Goal: Download file/media

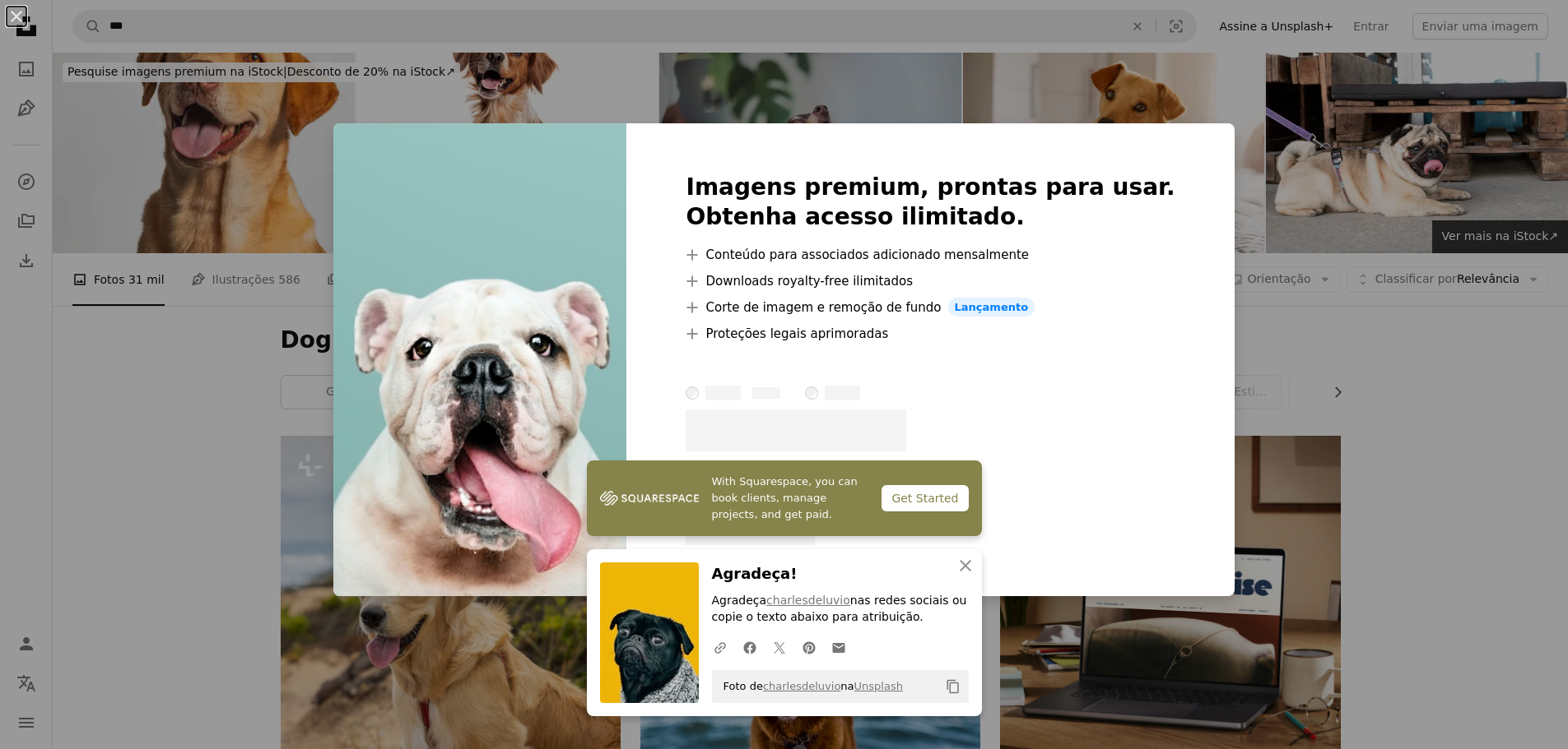
scroll to position [1480, 0]
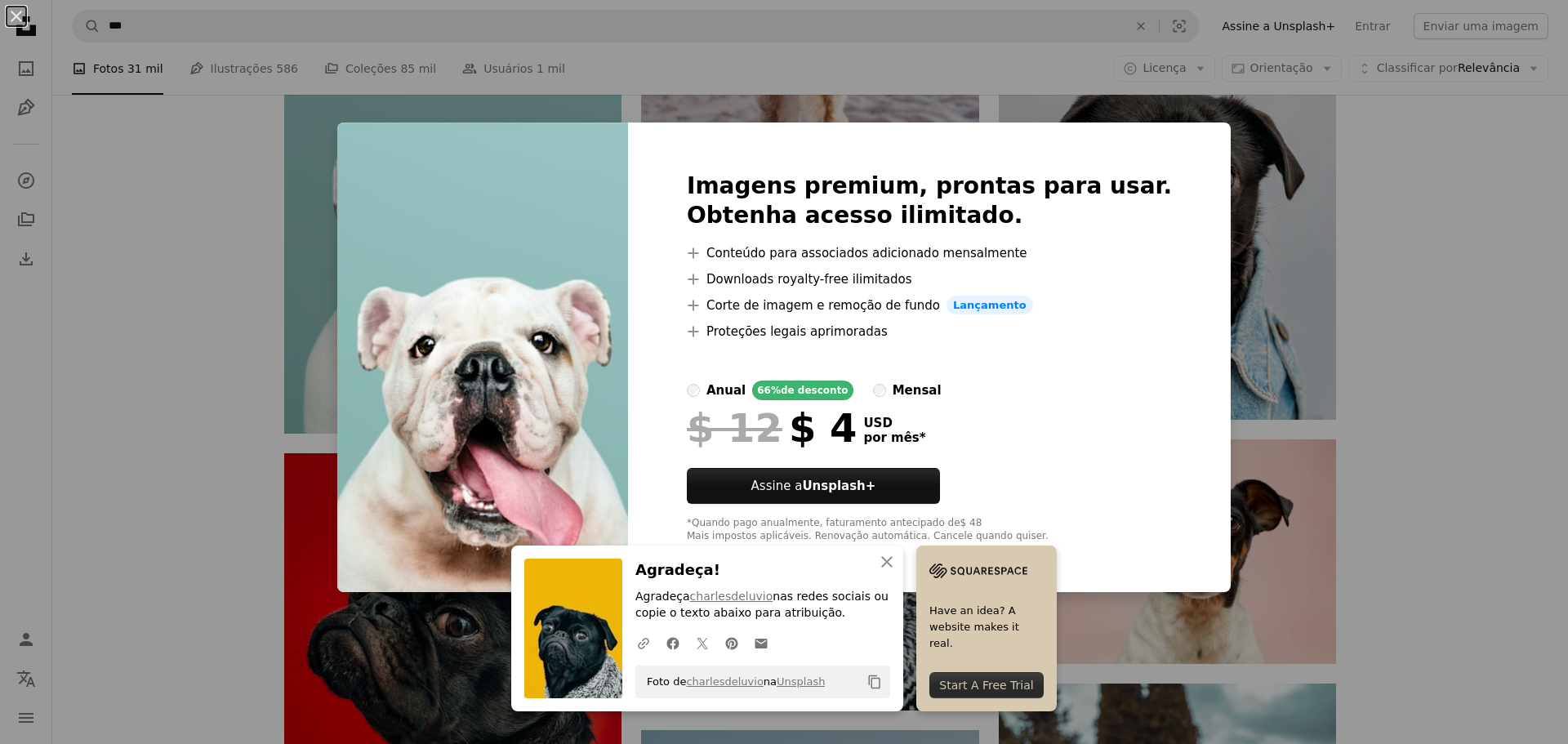
click at [1151, 158] on div "Imagens premium, prontas para usar. Obtenha acesso ilimitado. A plus sign Conte…" at bounding box center [930, 358] width 603 height 470
click at [1502, 227] on div "An X shape An X shape Fechar Agradeça! Agradeça charlesdeluvio nas redes sociai…" at bounding box center [784, 372] width 1568 height 744
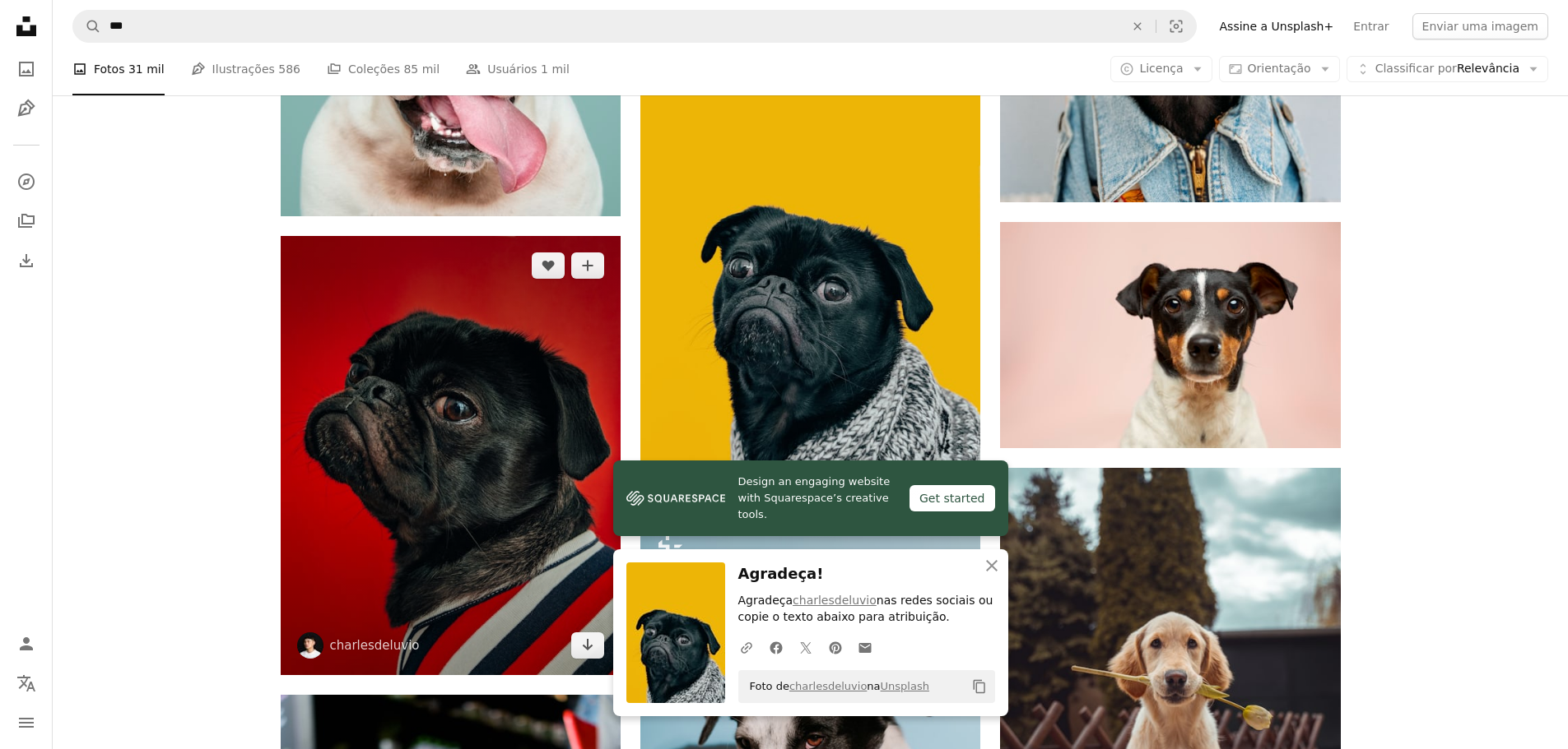
scroll to position [1809, 0]
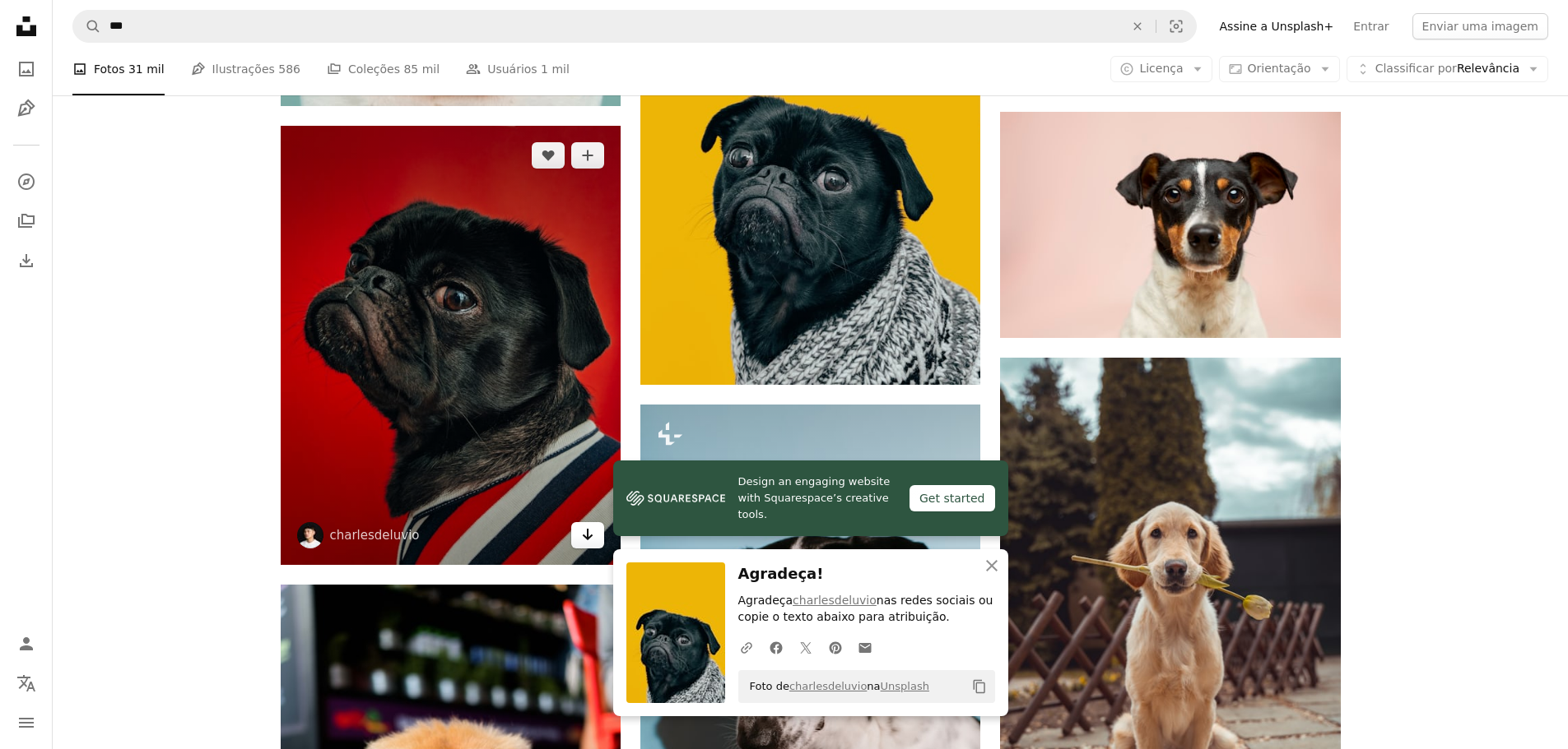
click at [595, 541] on link "Arrow pointing down" at bounding box center [587, 535] width 33 height 26
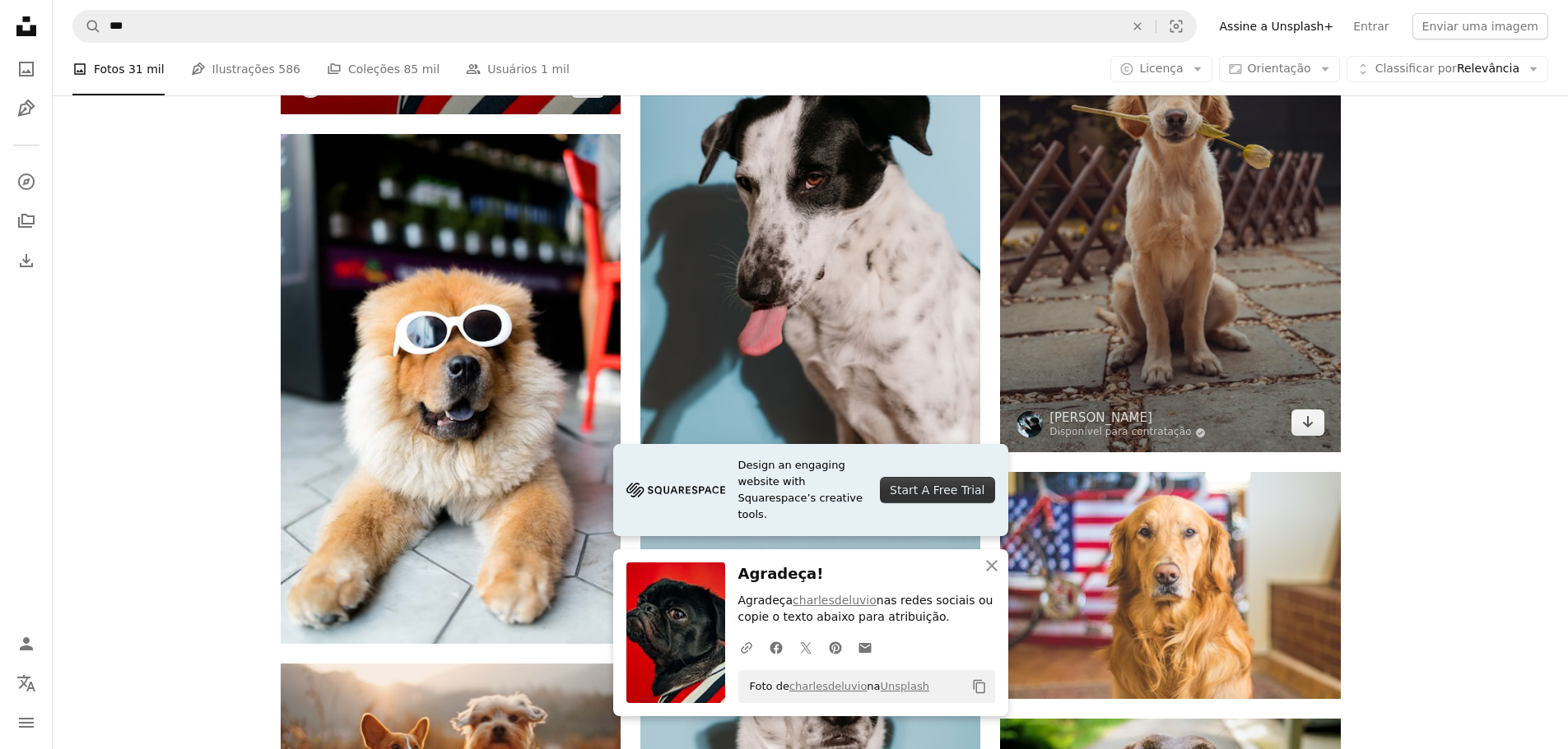
scroll to position [2467, 0]
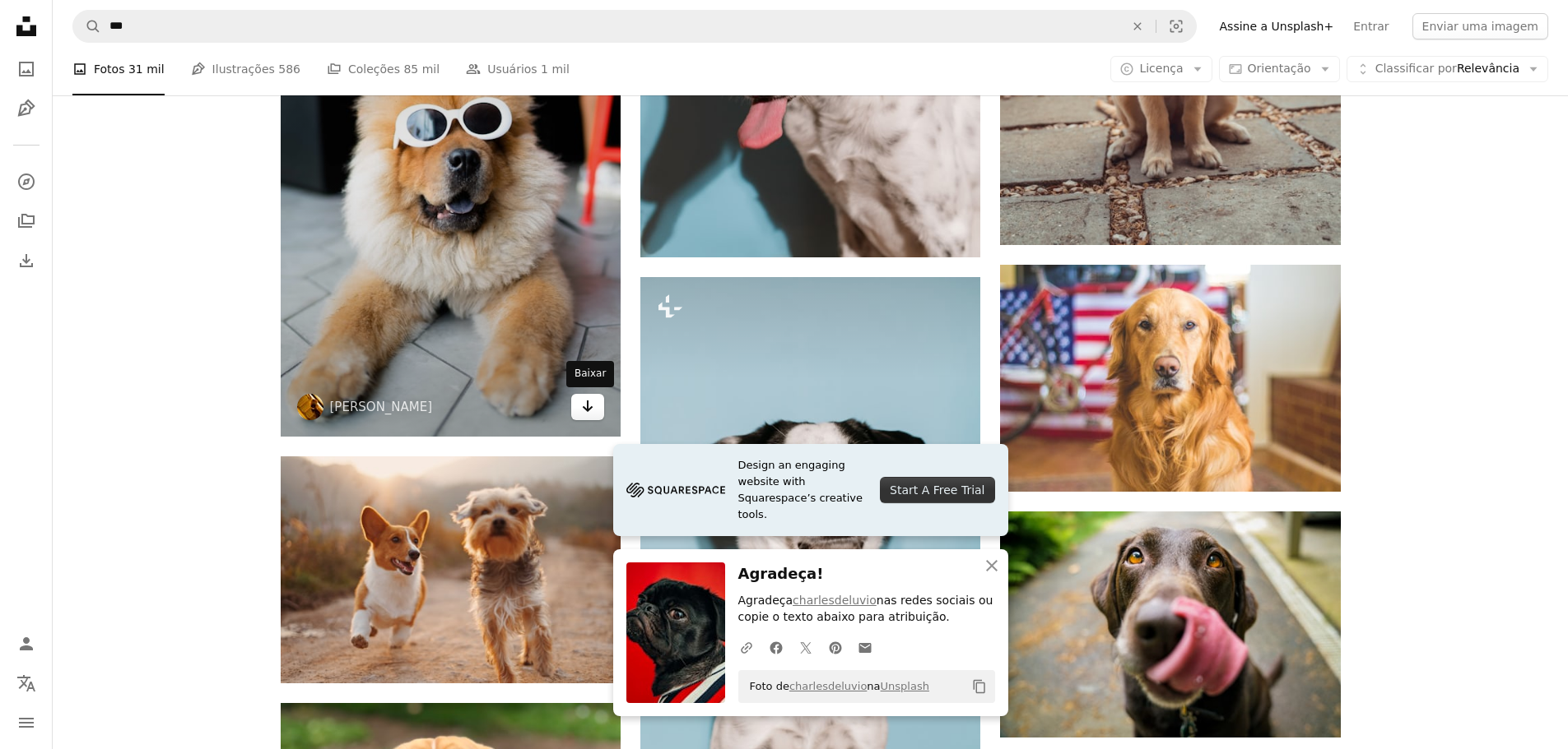
click at [581, 406] on icon "Arrow pointing down" at bounding box center [587, 406] width 13 height 20
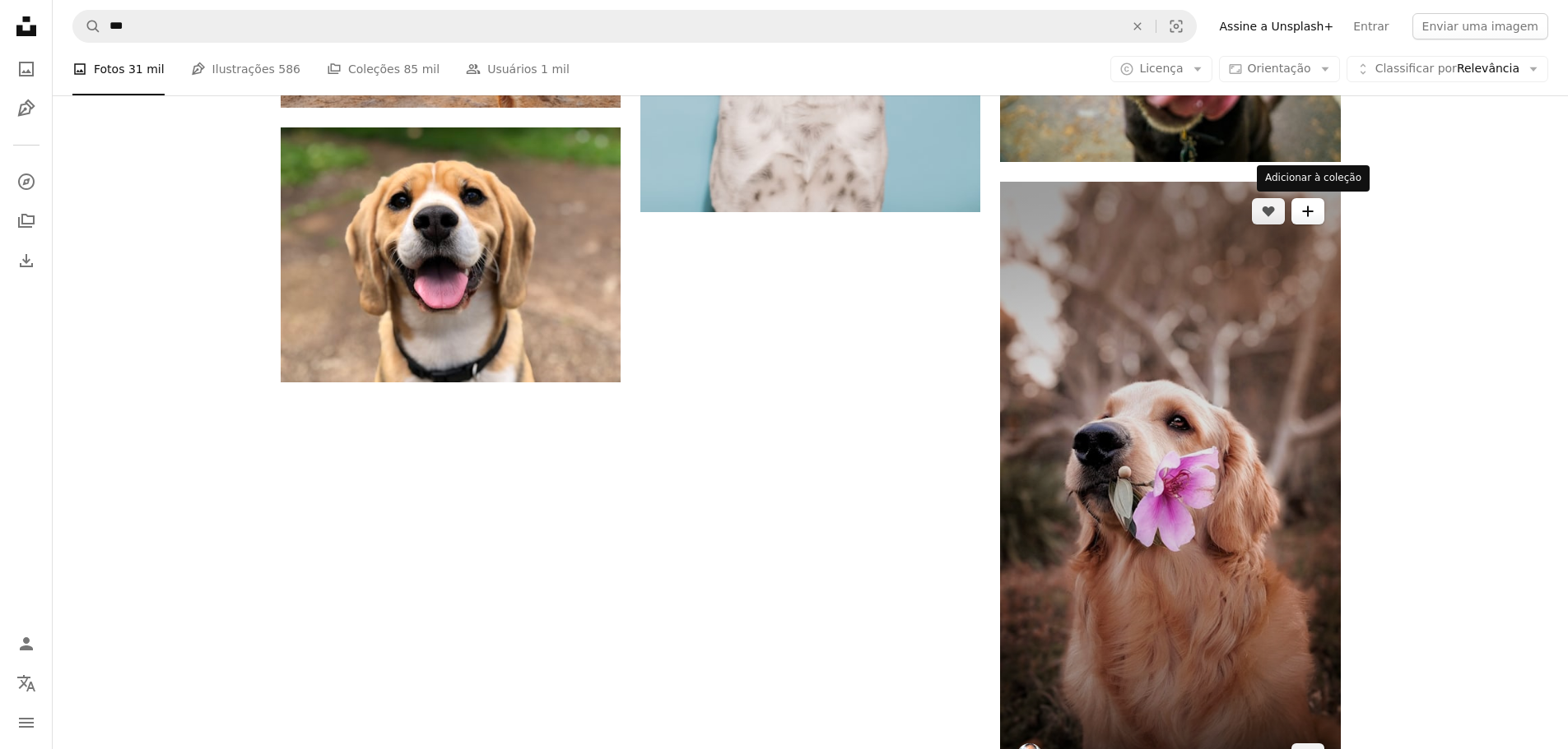
scroll to position [2879, 0]
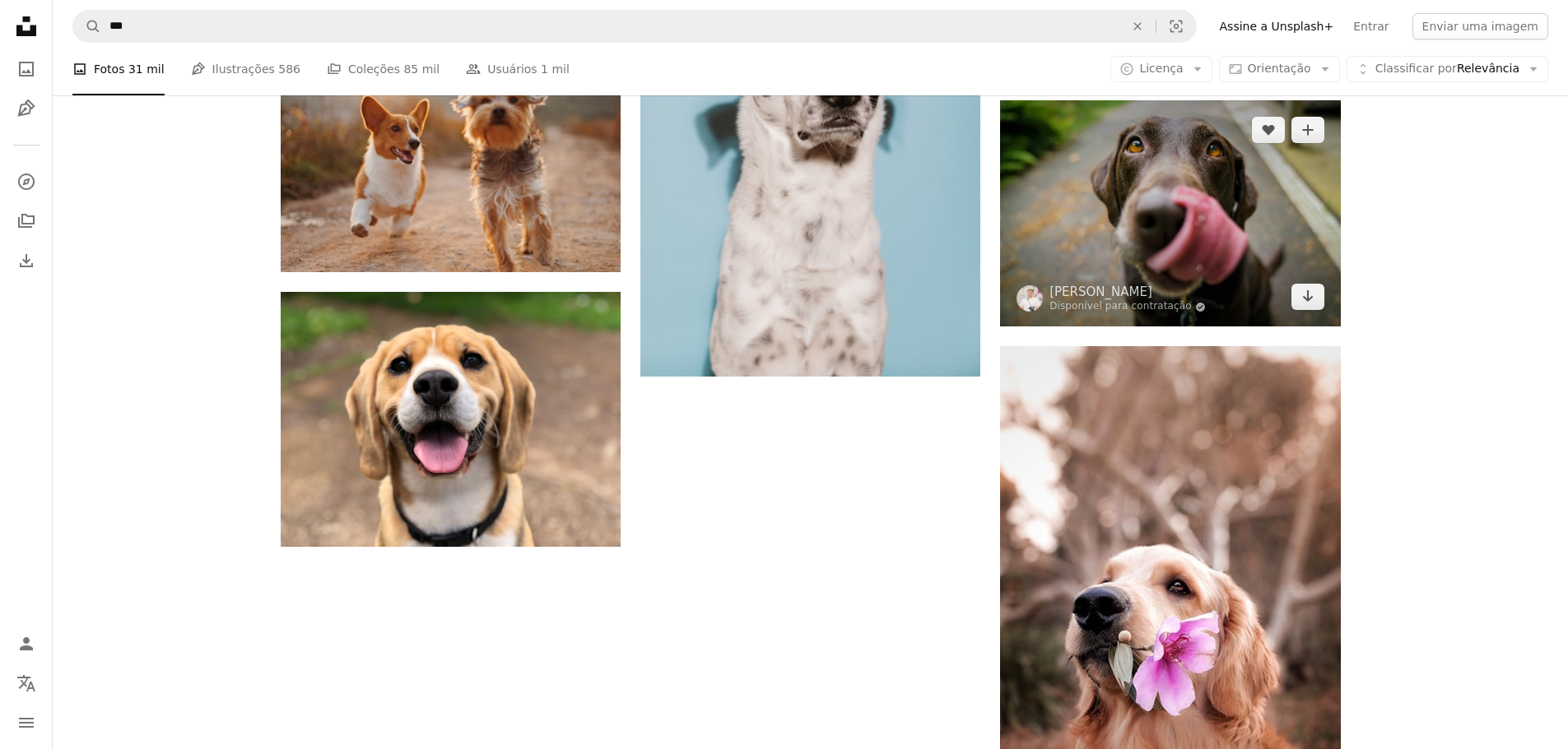
click at [1328, 303] on img at bounding box center [1169, 213] width 339 height 226
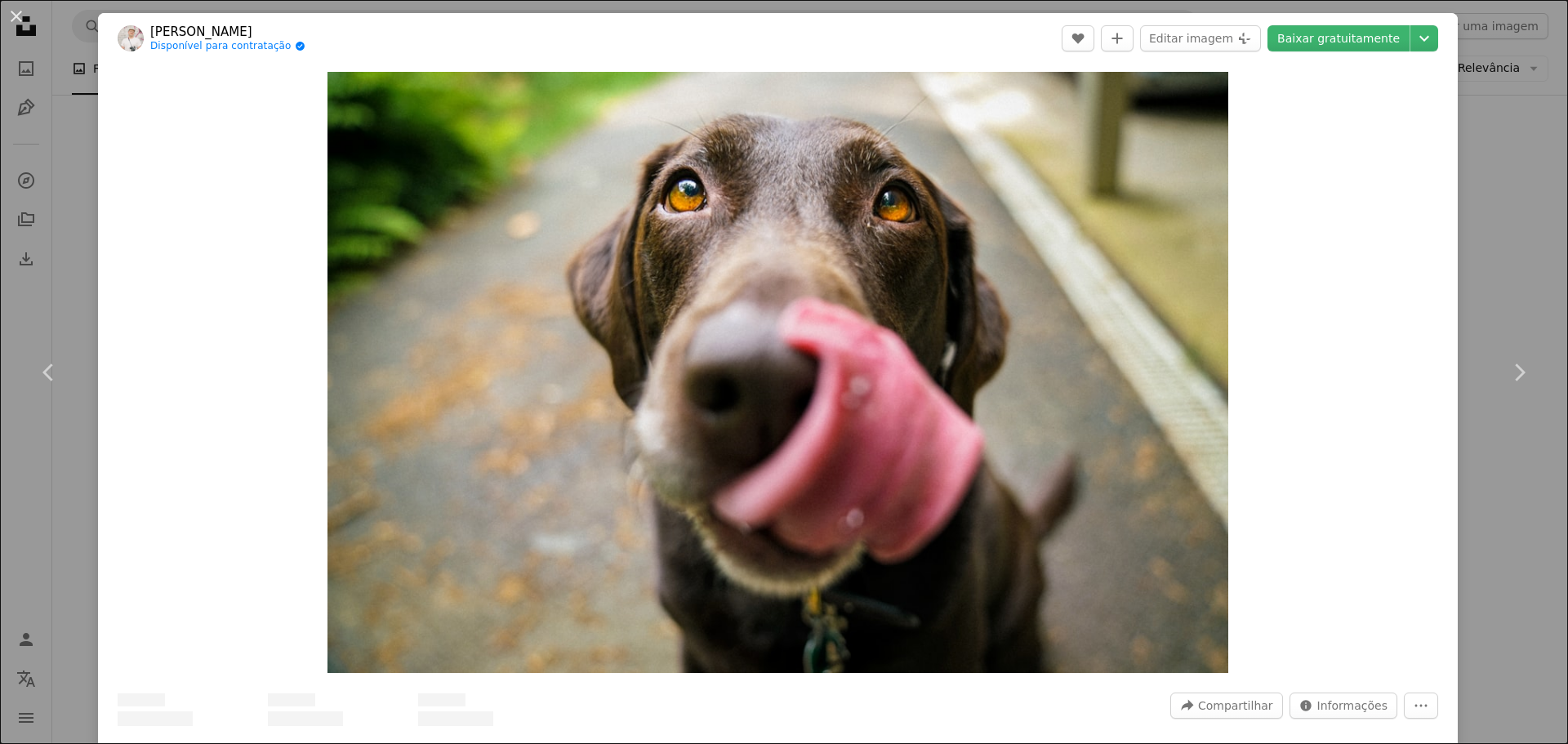
click at [1303, 301] on div "Zoom in" at bounding box center [777, 372] width 1360 height 617
click at [1536, 233] on div "An X shape Chevron left Chevron right [PERSON_NAME] Disponível para contratação…" at bounding box center [784, 372] width 1568 height 744
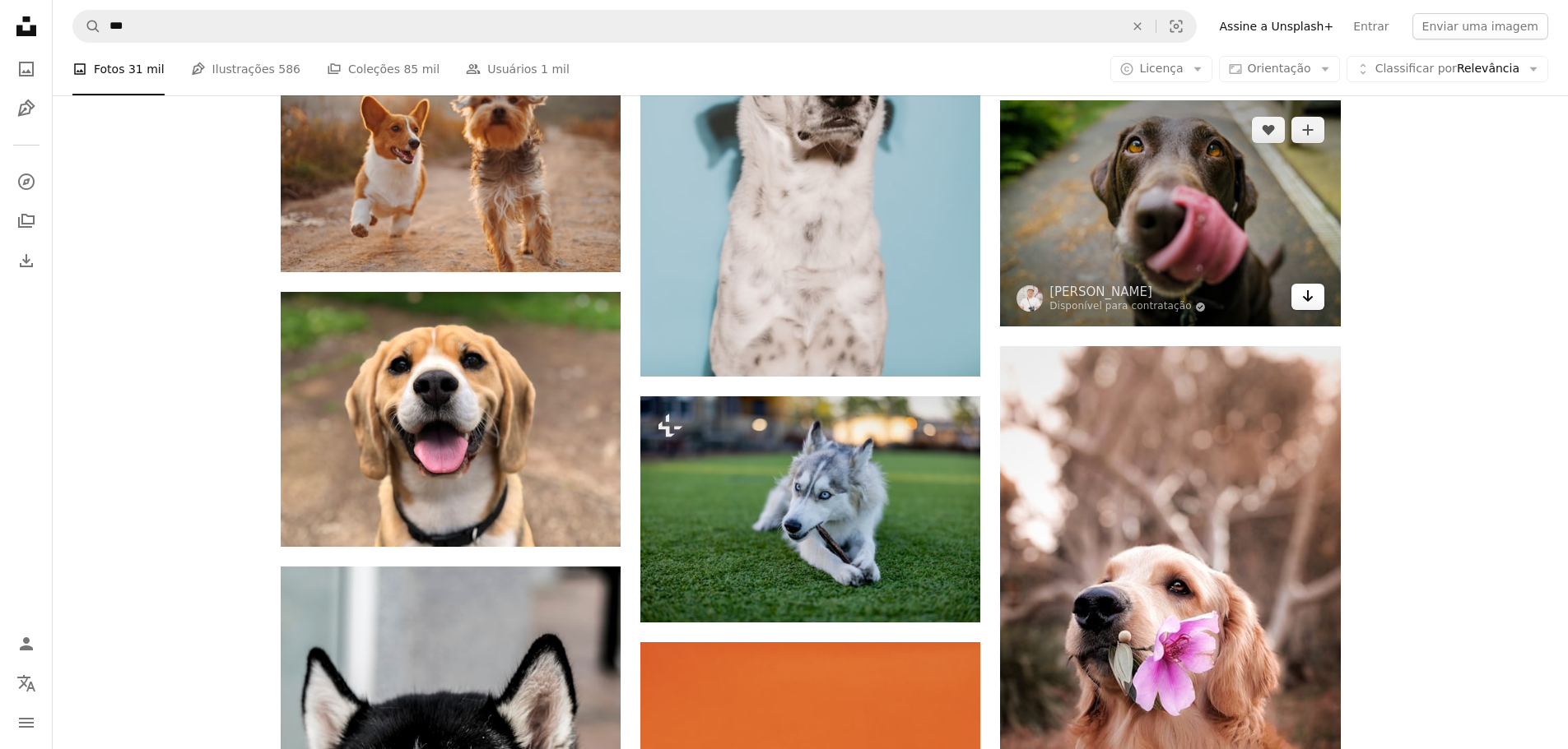
click at [1312, 297] on icon "Baixar" at bounding box center [1306, 296] width 10 height 11
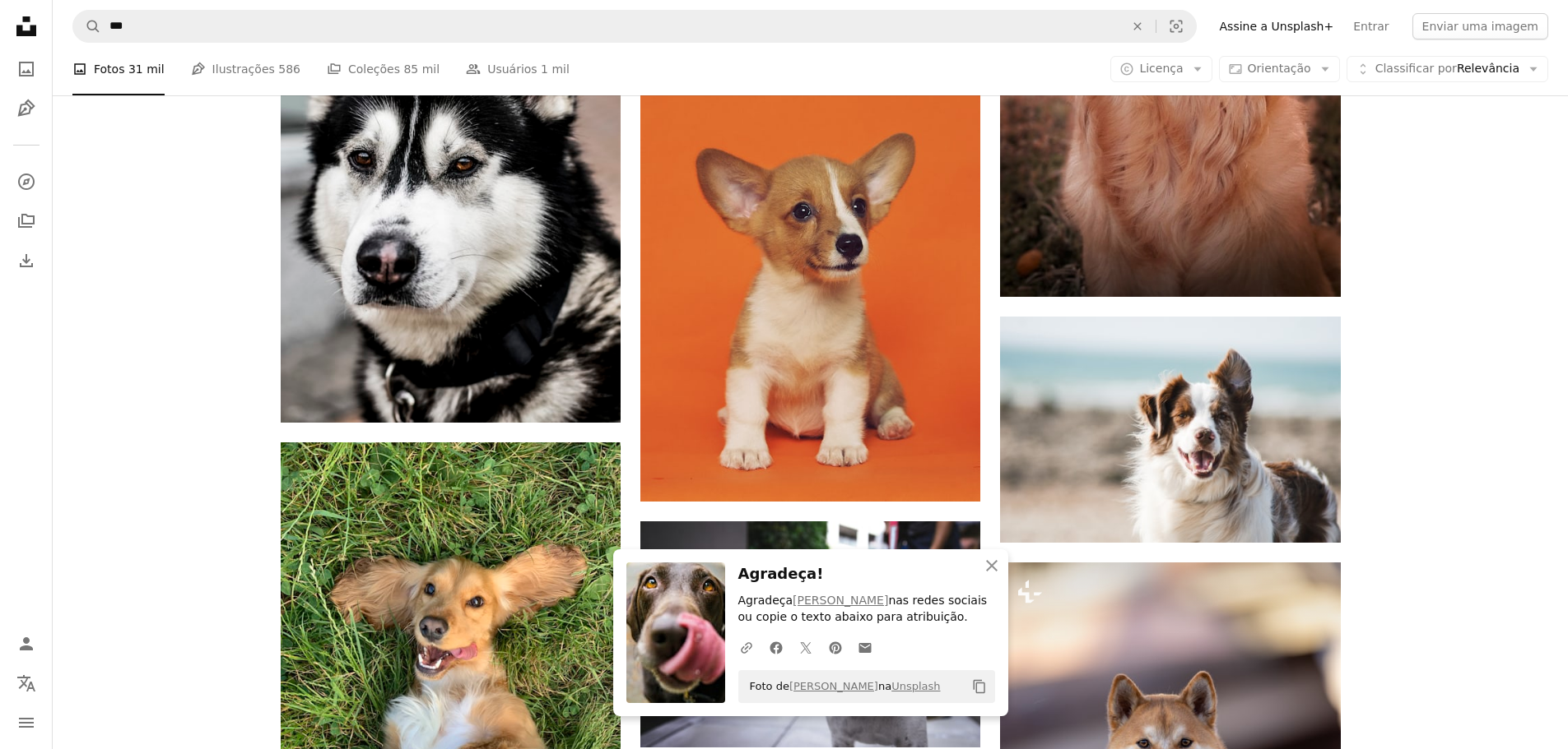
scroll to position [3619, 0]
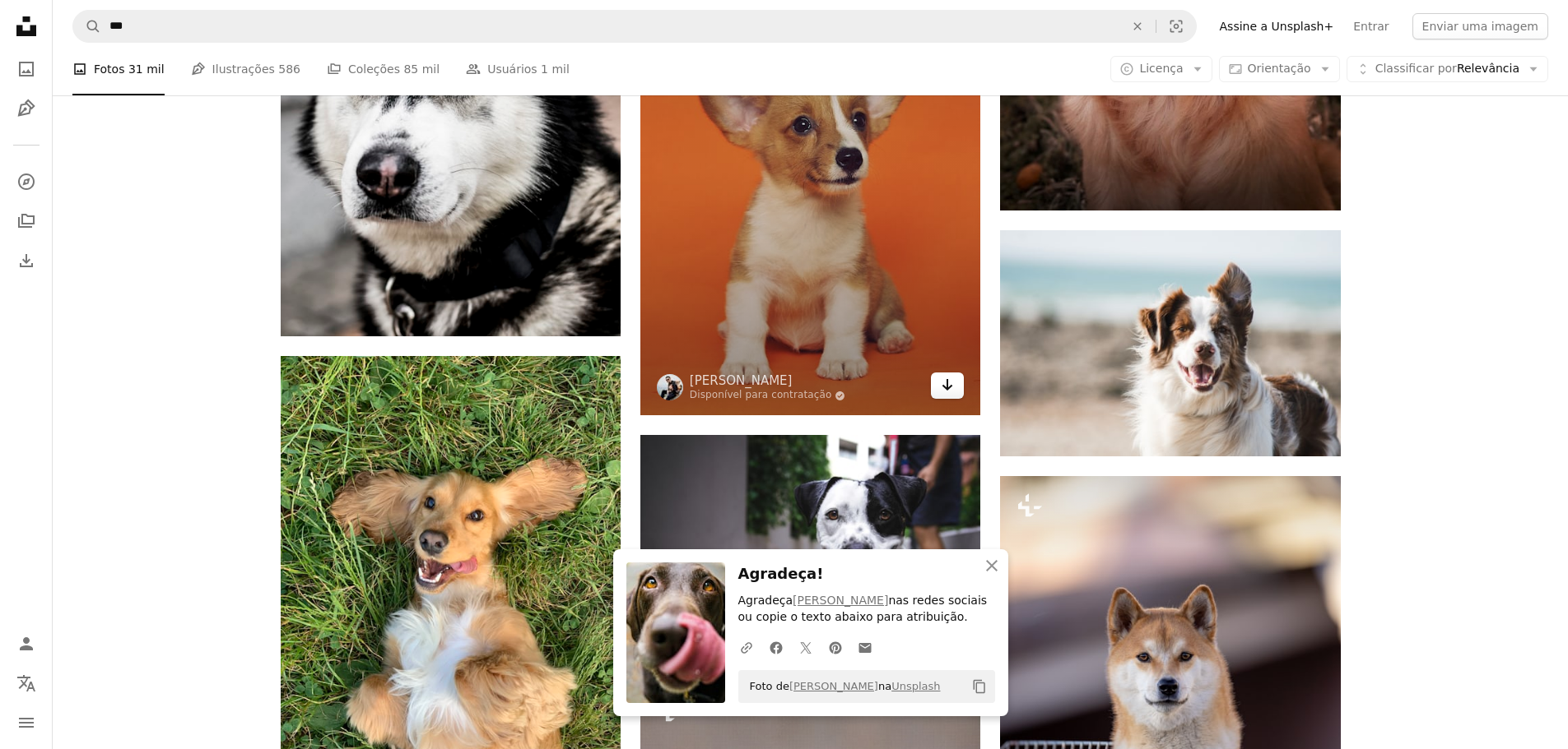
click at [937, 390] on link "Arrow pointing down" at bounding box center [946, 385] width 33 height 26
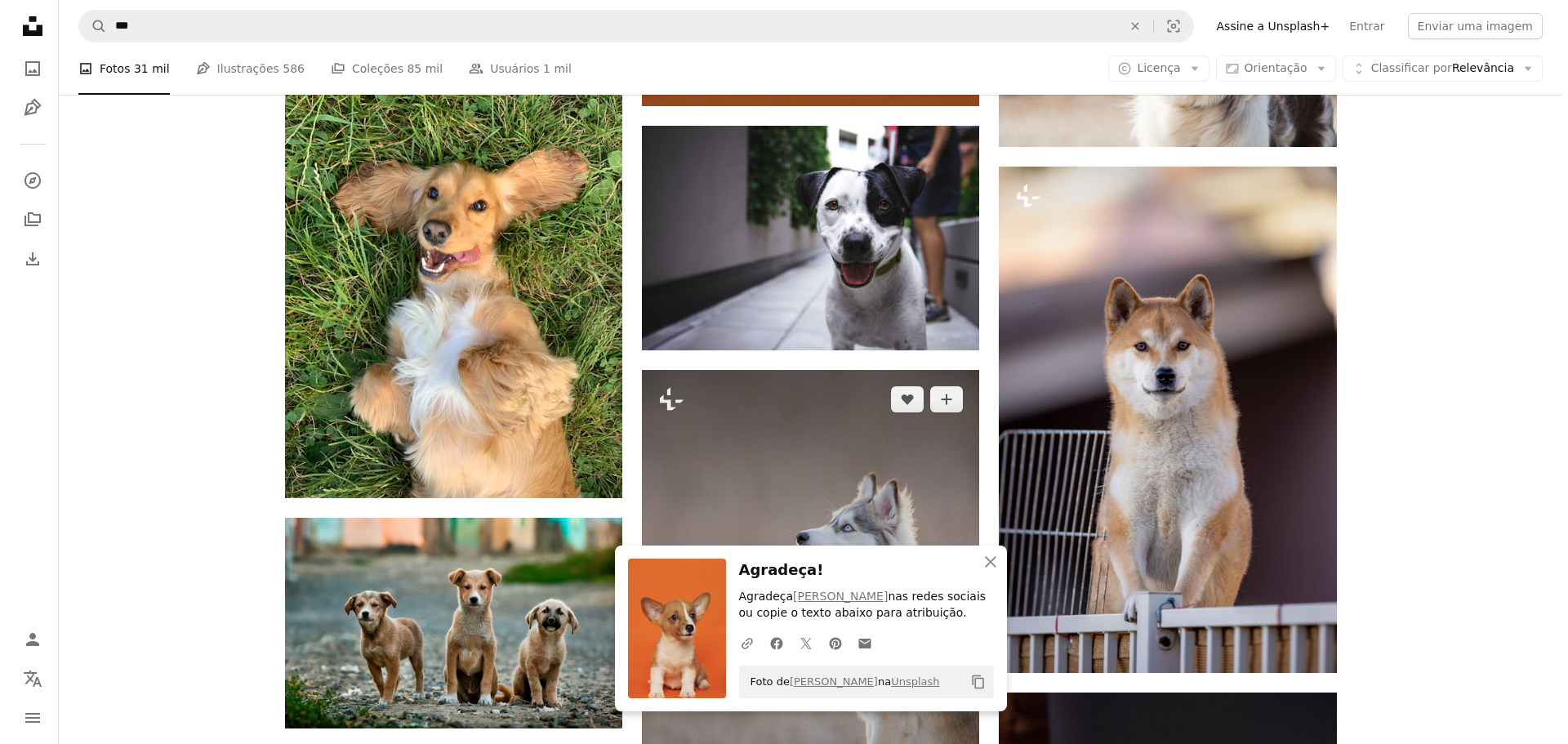
scroll to position [4004, 0]
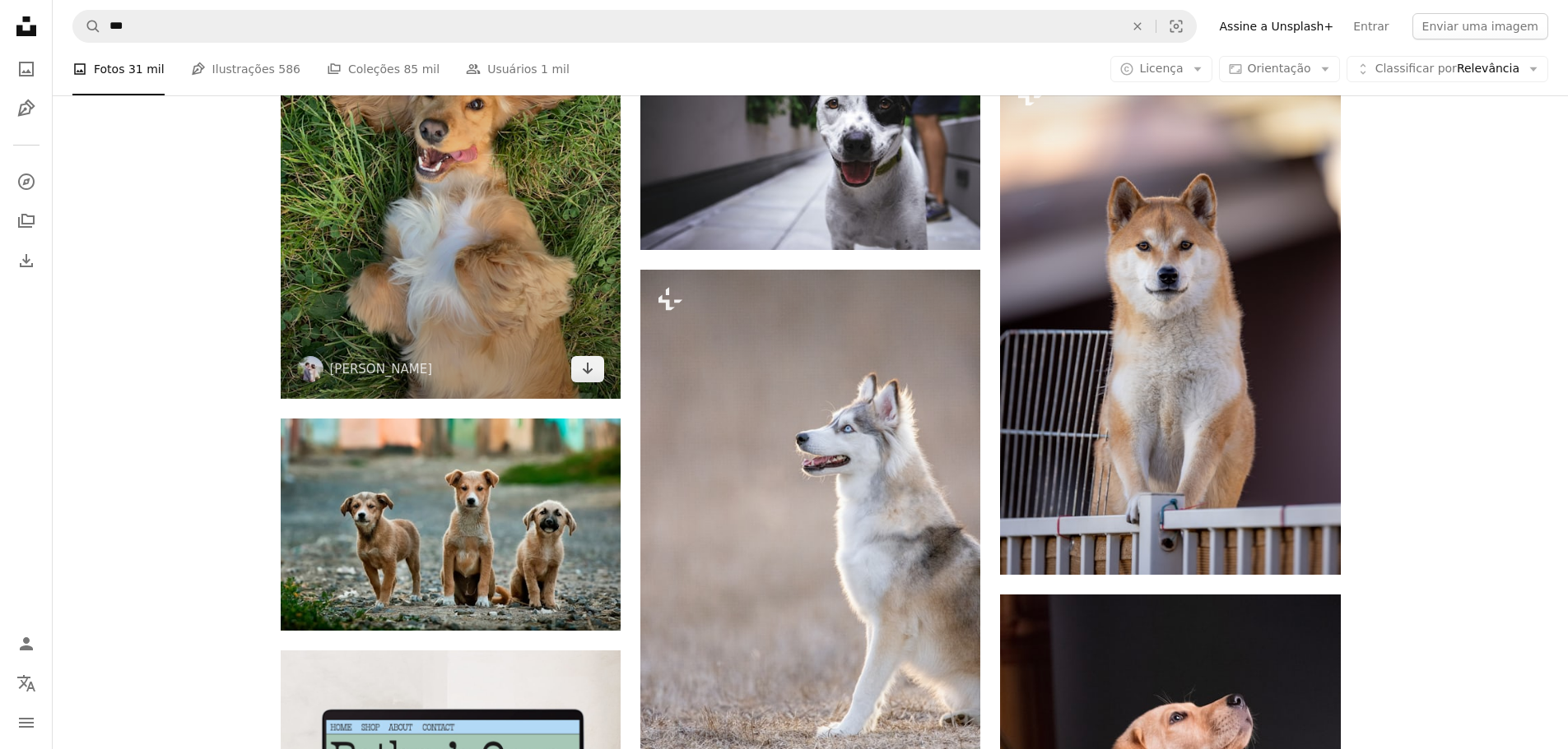
click at [592, 385] on img at bounding box center [450, 171] width 339 height 453
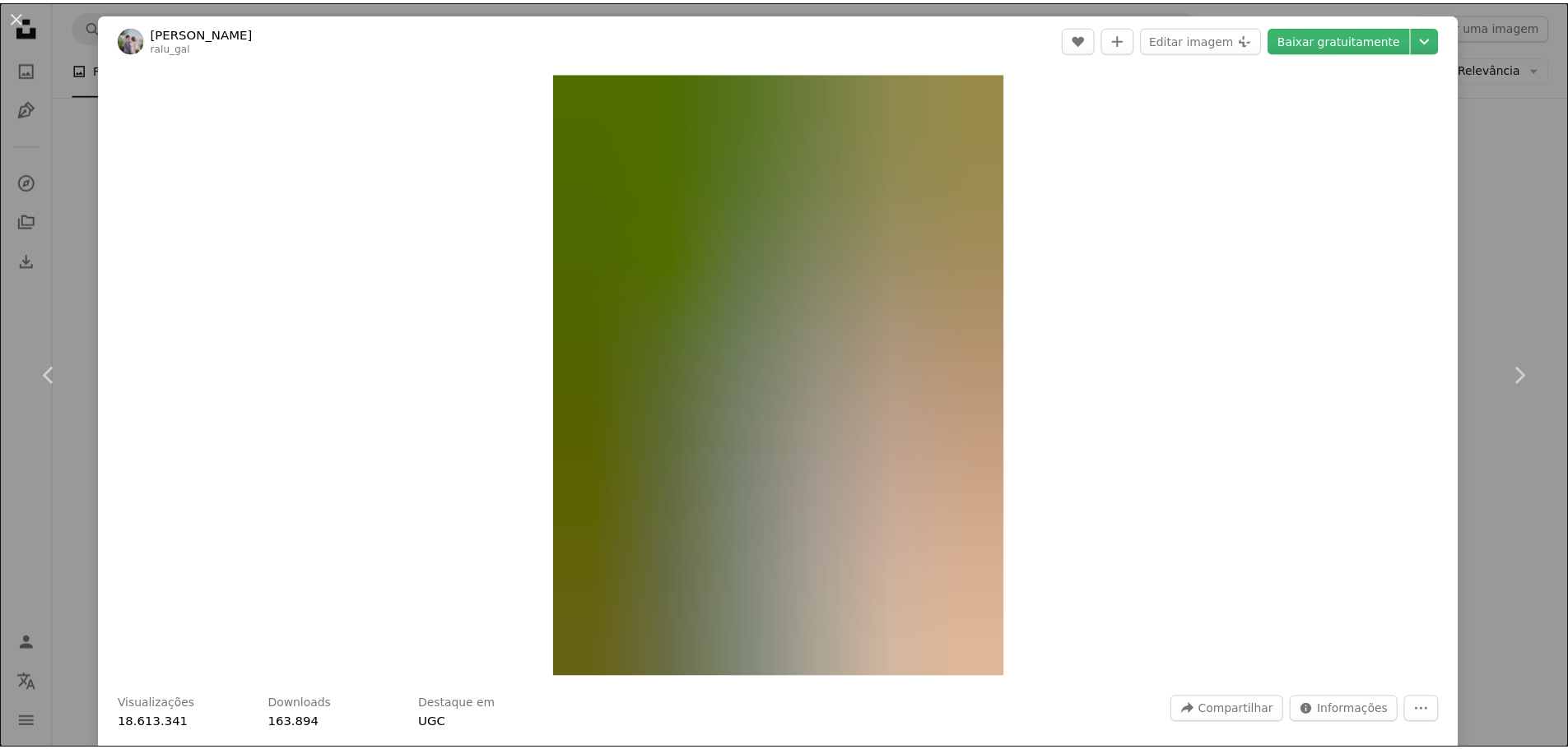
scroll to position [493, 0]
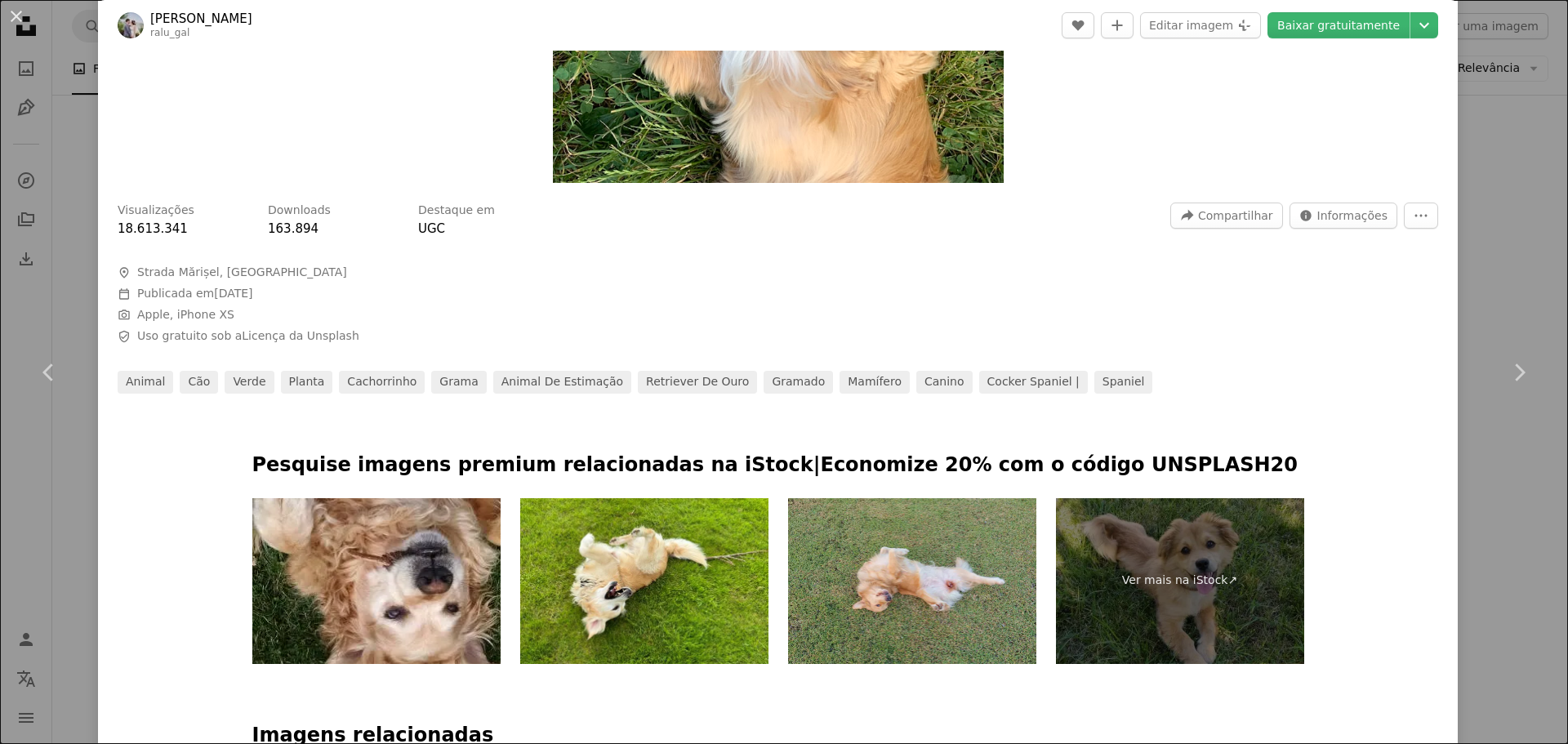
click at [1427, 268] on div "Visualizações 18.613.341 Downloads 163.894 Destaque em UGC A forward-right arro…" at bounding box center [777, 292] width 1360 height 203
click at [1479, 267] on div "An X shape Chevron left Chevron right Ralu Gal ralu_gal A heart A plus sign Edi…" at bounding box center [784, 372] width 1568 height 744
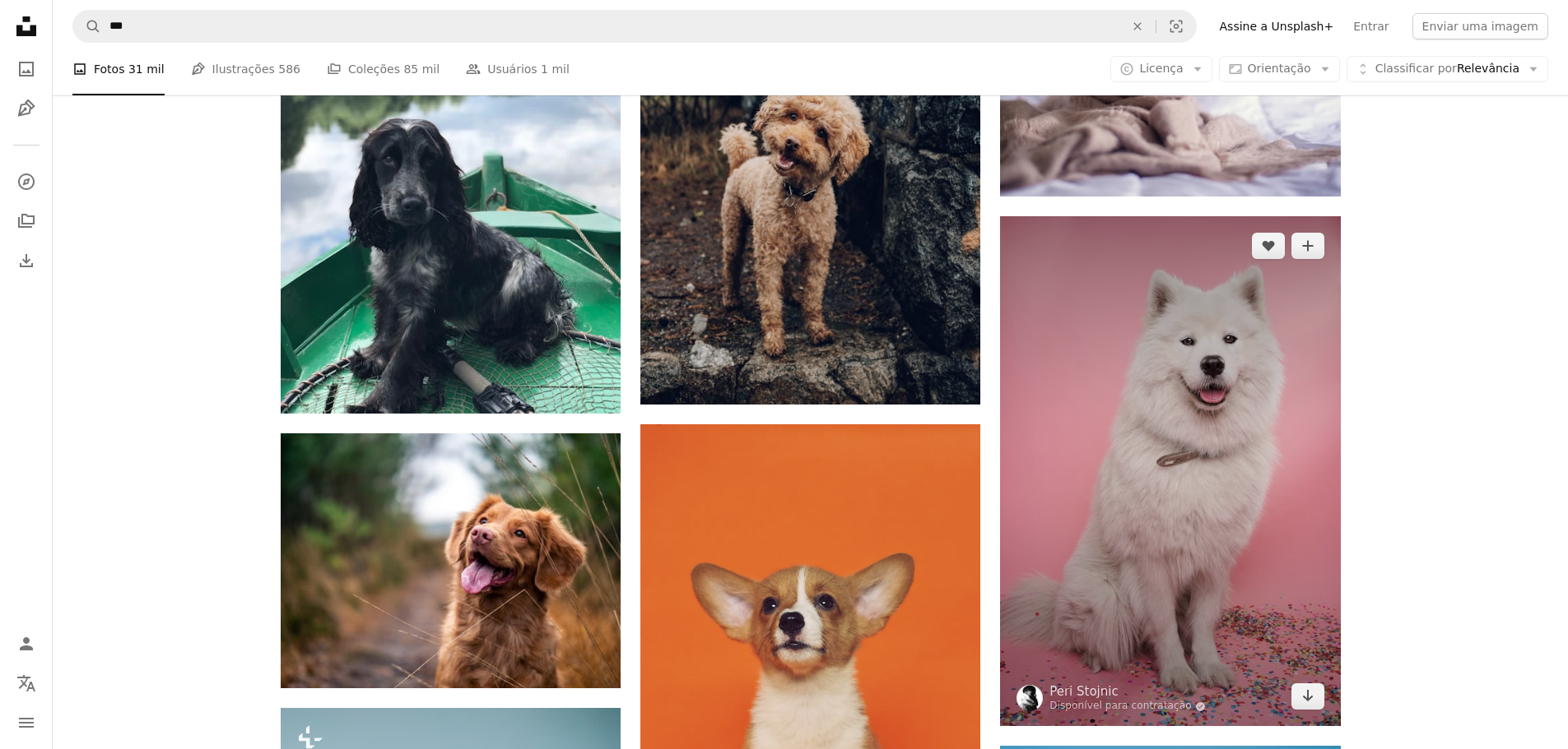
scroll to position [5429, 0]
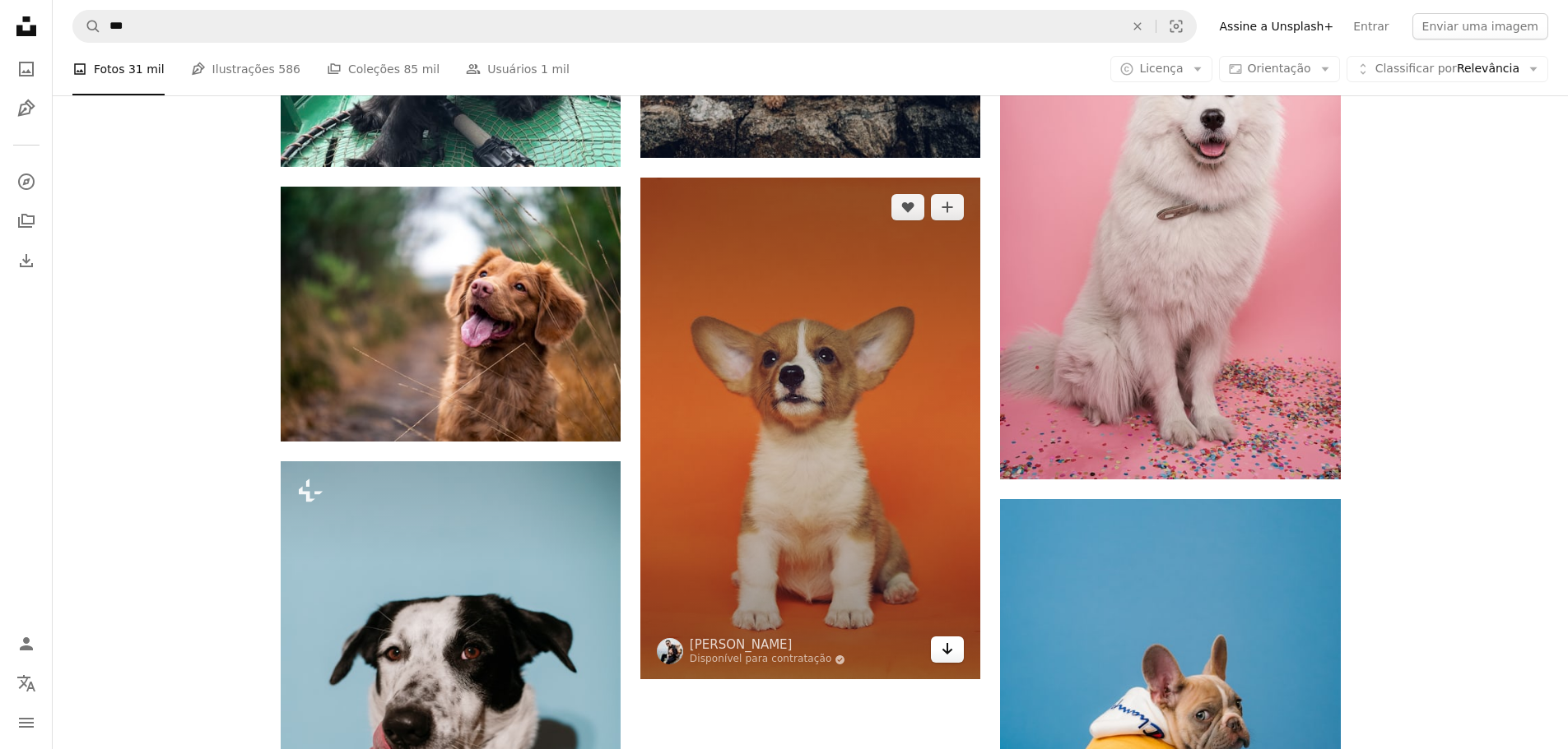
click at [951, 650] on icon "Baixar" at bounding box center [947, 649] width 10 height 11
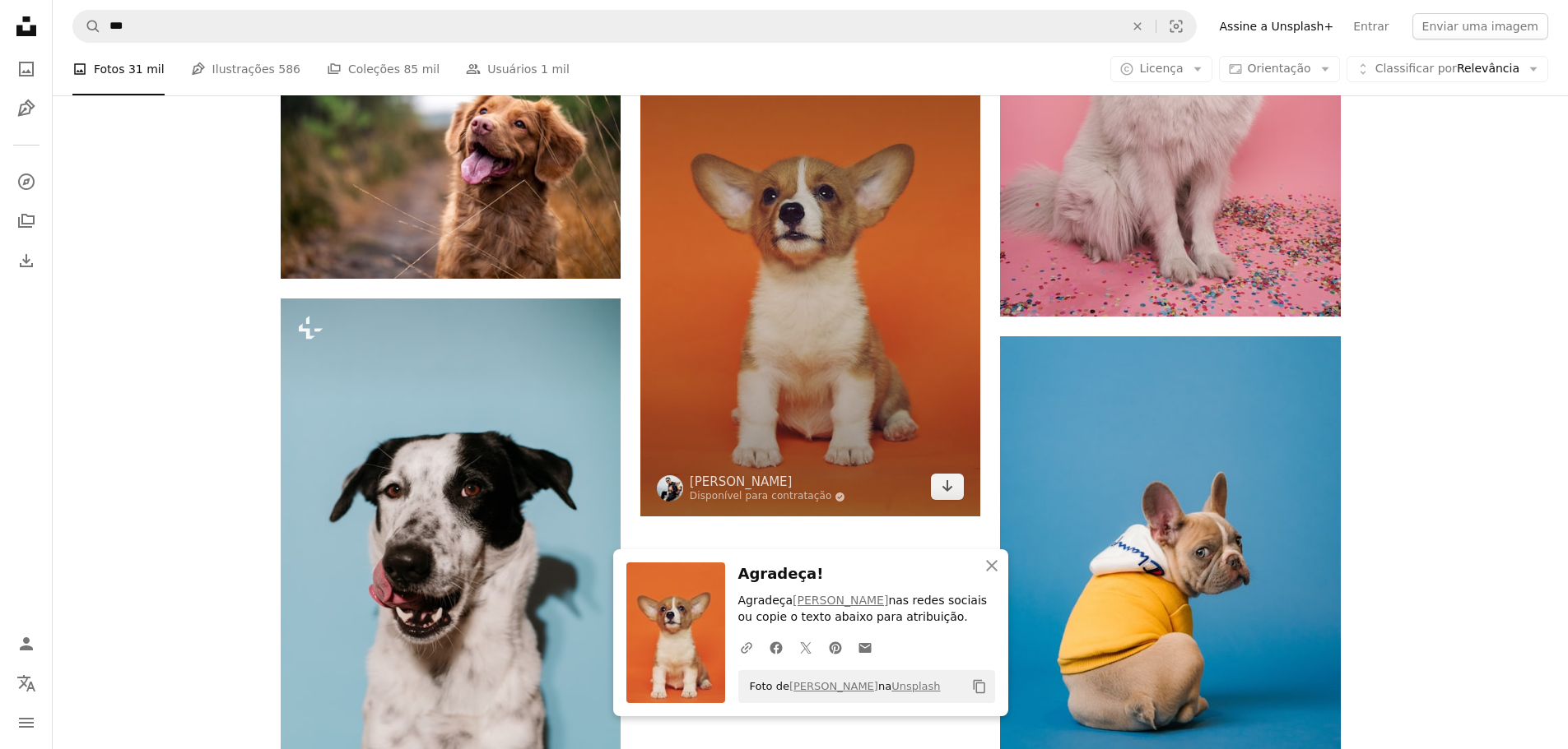
scroll to position [5840, 0]
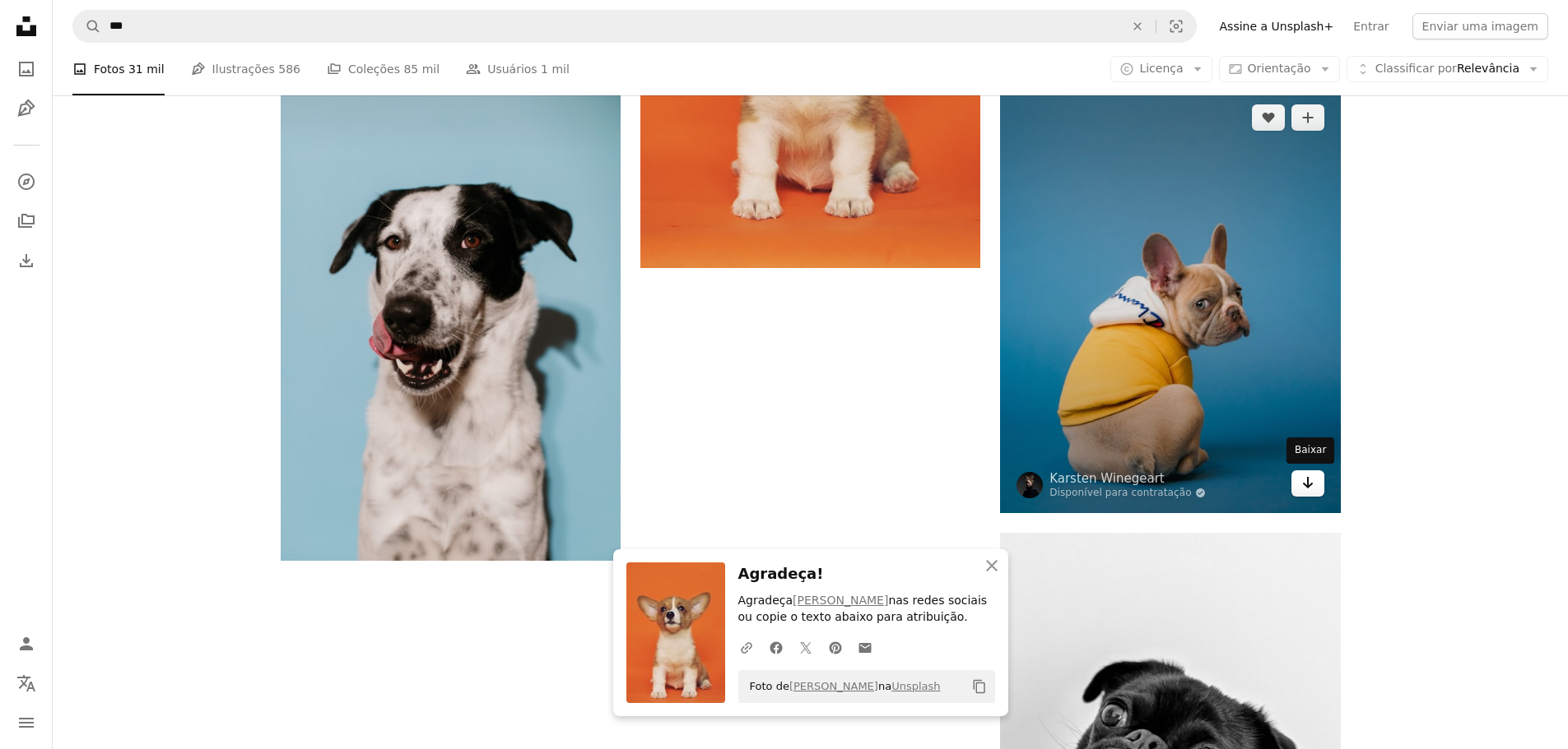
click at [1304, 483] on icon "Arrow pointing down" at bounding box center [1307, 483] width 13 height 20
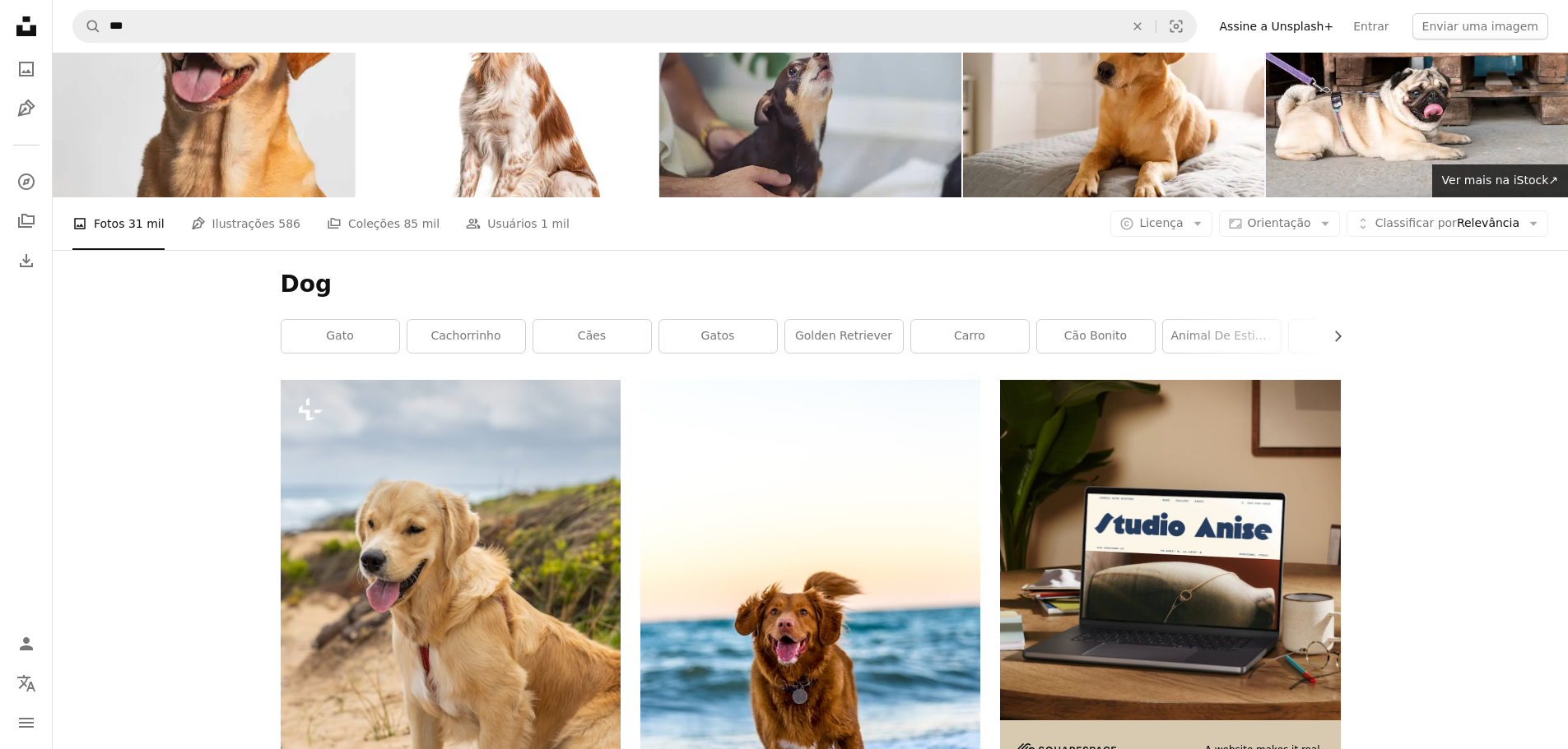
scroll to position [0, 0]
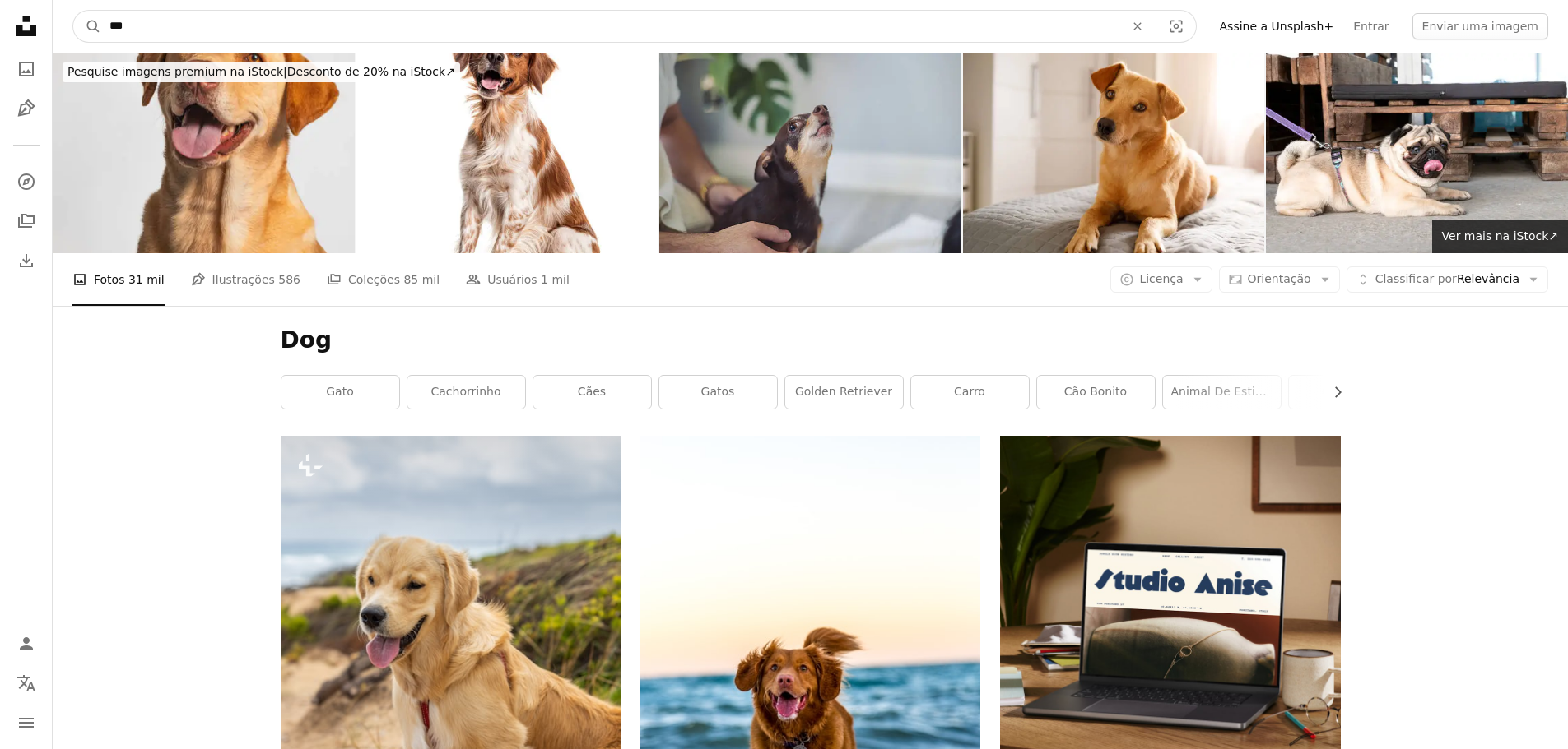
click at [404, 36] on input "***" at bounding box center [610, 25] width 1018 height 31
click at [404, 35] on input "***" at bounding box center [610, 25] width 1018 height 31
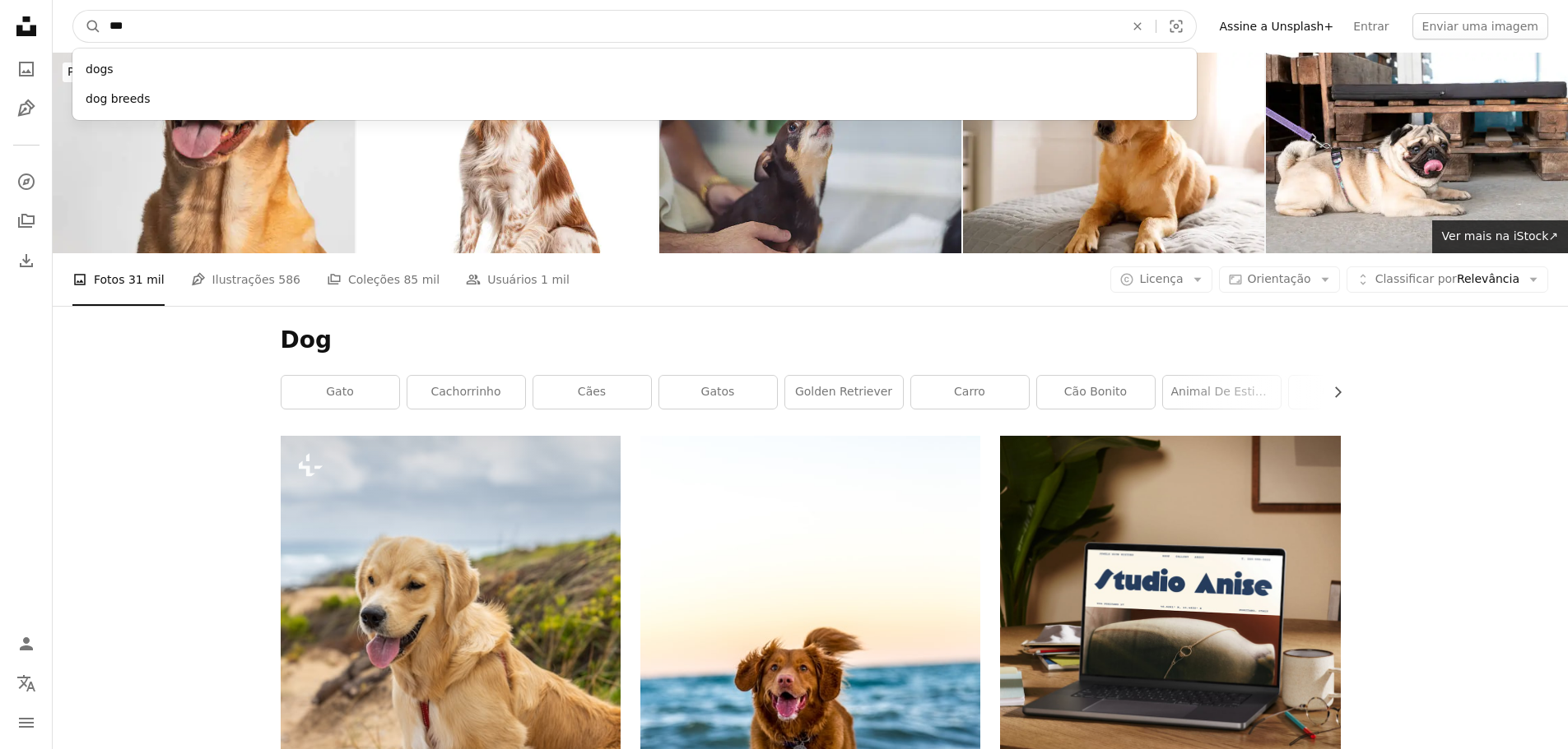
click at [404, 35] on input "***" at bounding box center [610, 25] width 1018 height 31
type input "***"
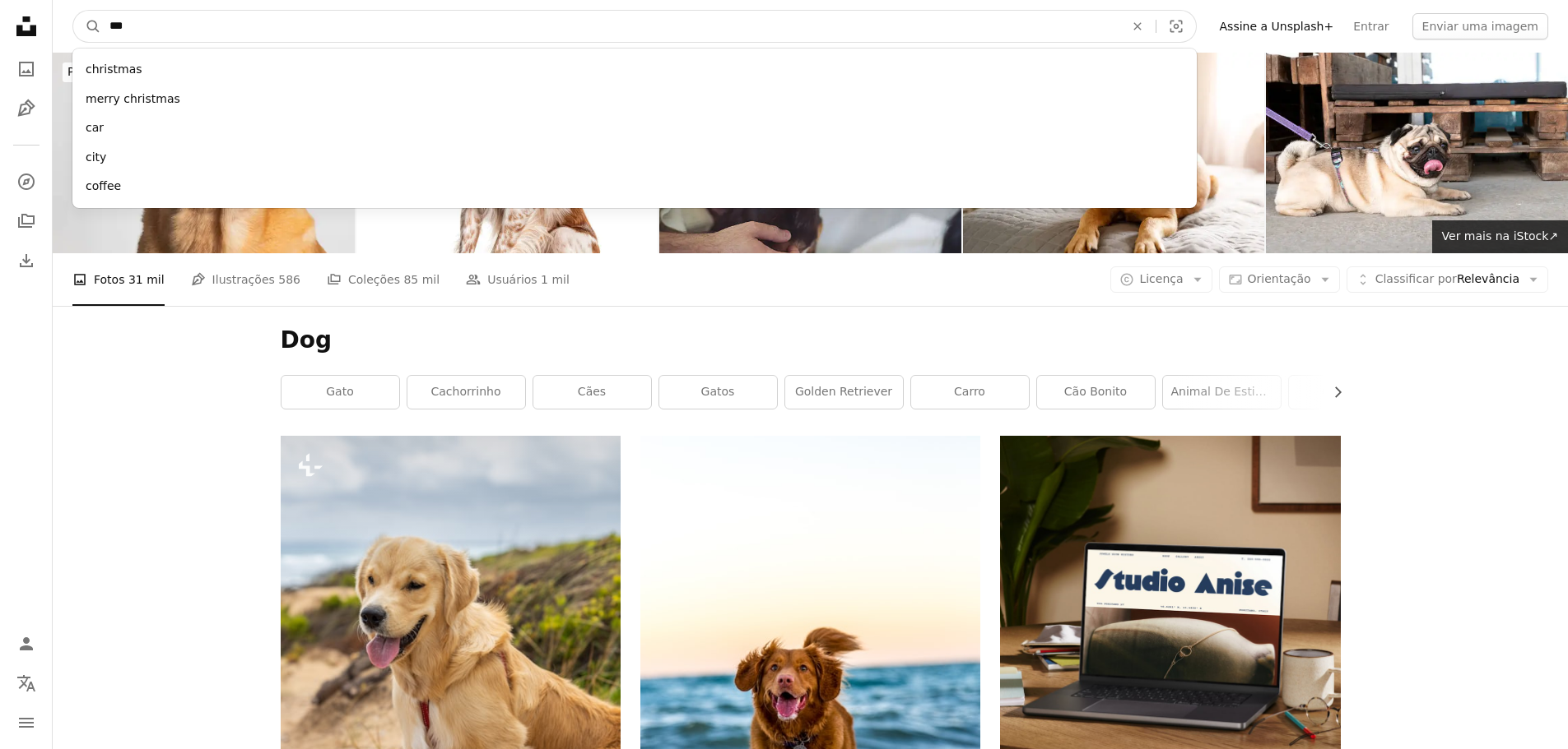
click button "A magnifying glass" at bounding box center [87, 25] width 28 height 31
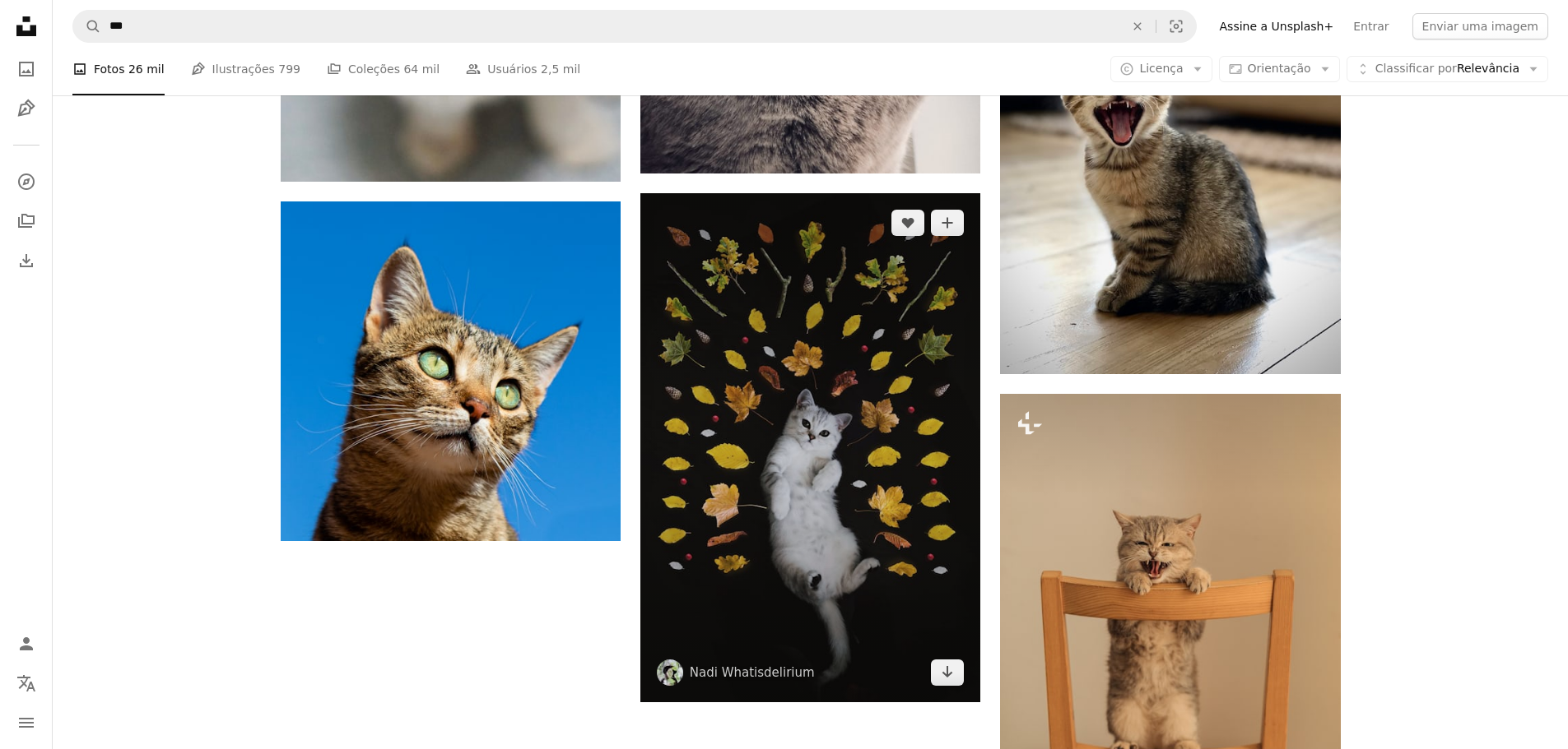
scroll to position [2632, 0]
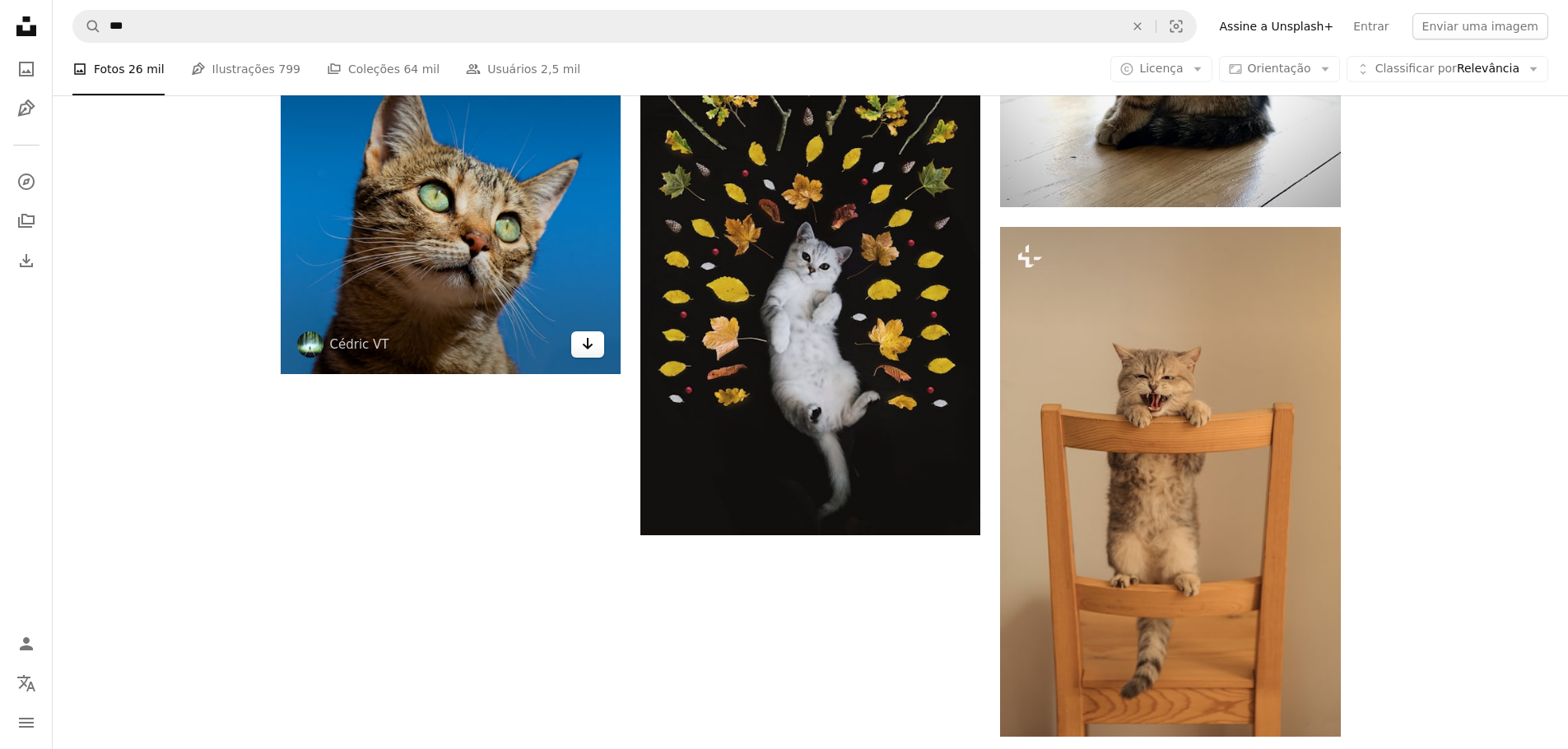
click at [582, 354] on link "Arrow pointing down" at bounding box center [587, 345] width 33 height 26
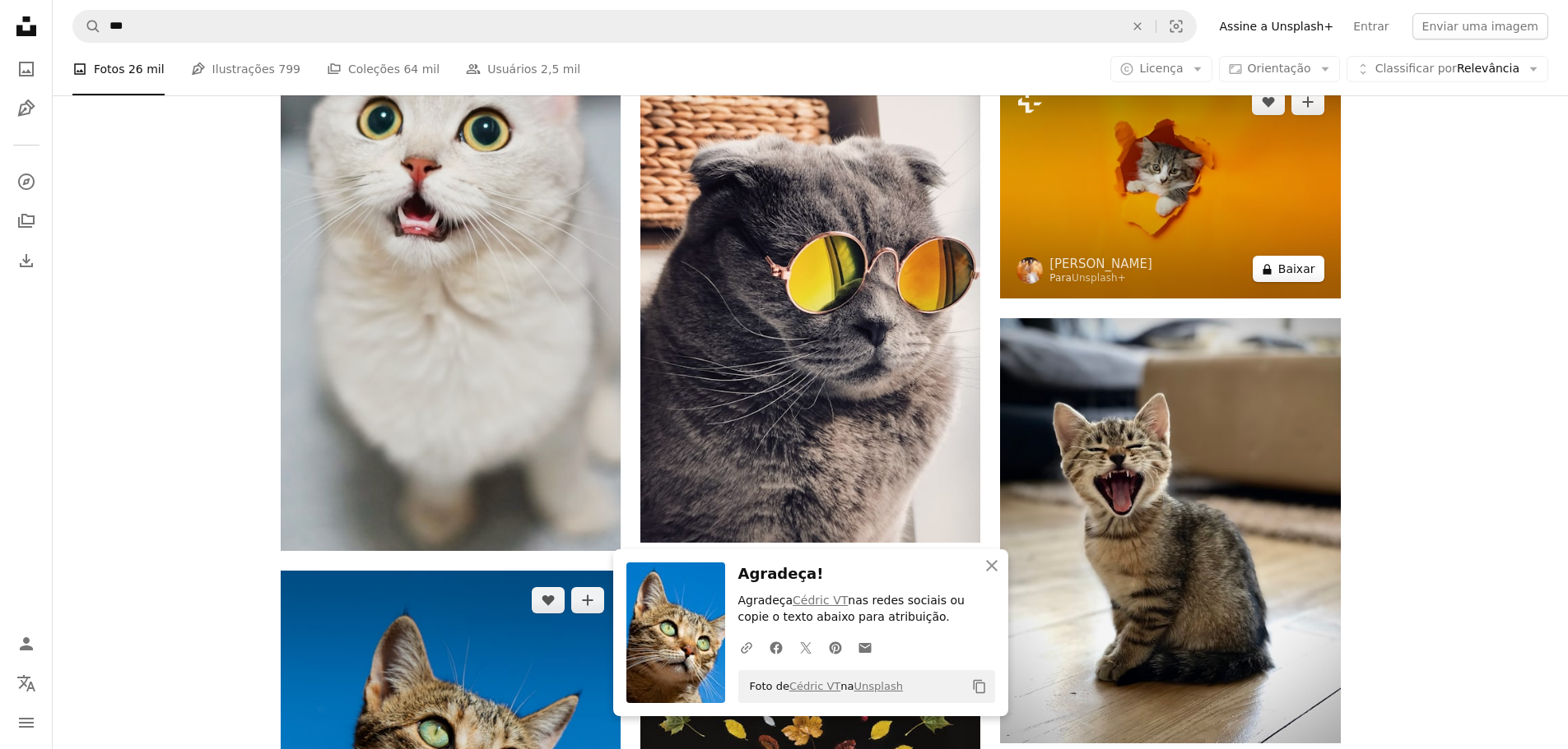
scroll to position [1892, 0]
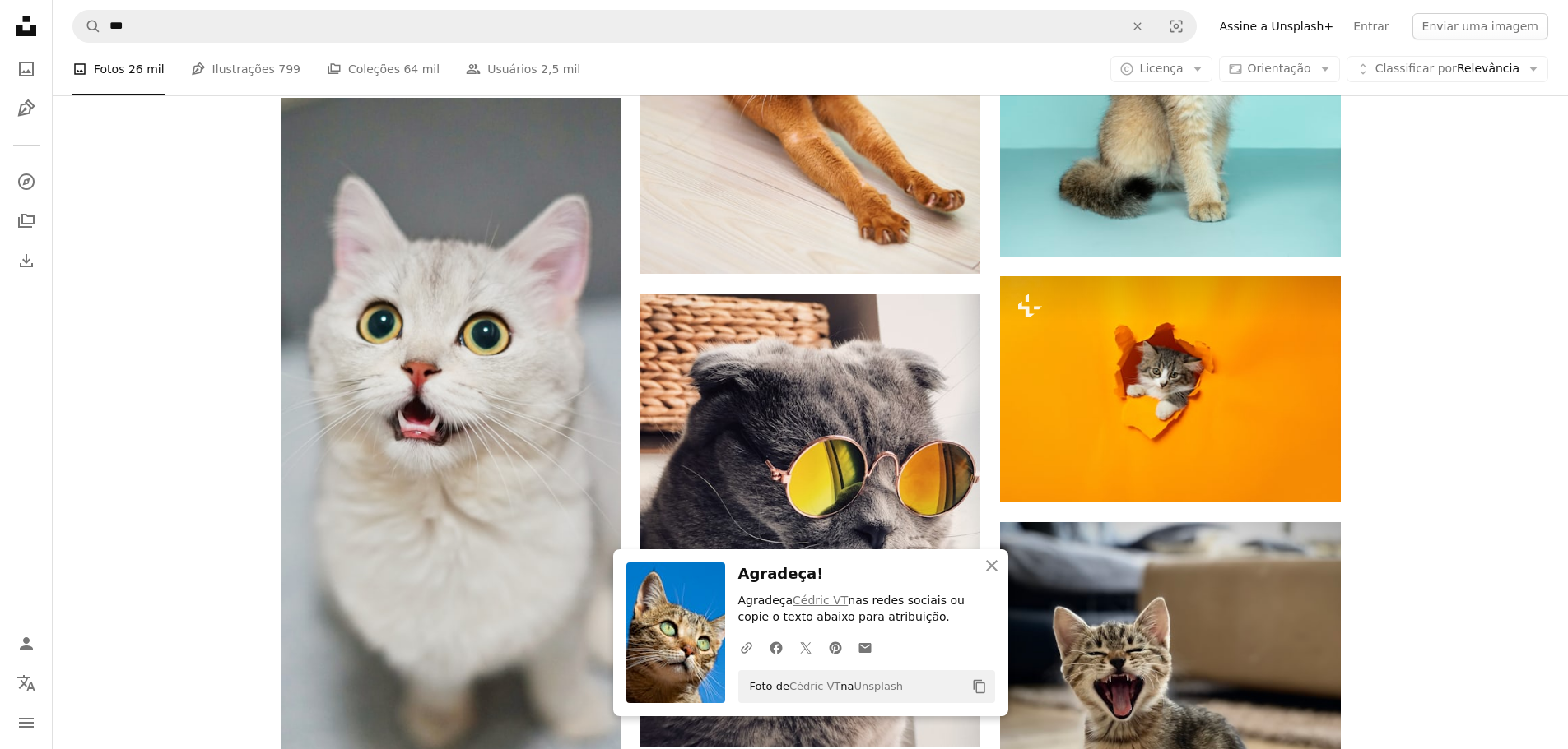
click at [1531, 500] on div "Plus sign for Unsplash+ A heart A plus sign [PERSON_NAME] Para Unsplash+ A lock…" at bounding box center [809, 133] width 1515 height 3179
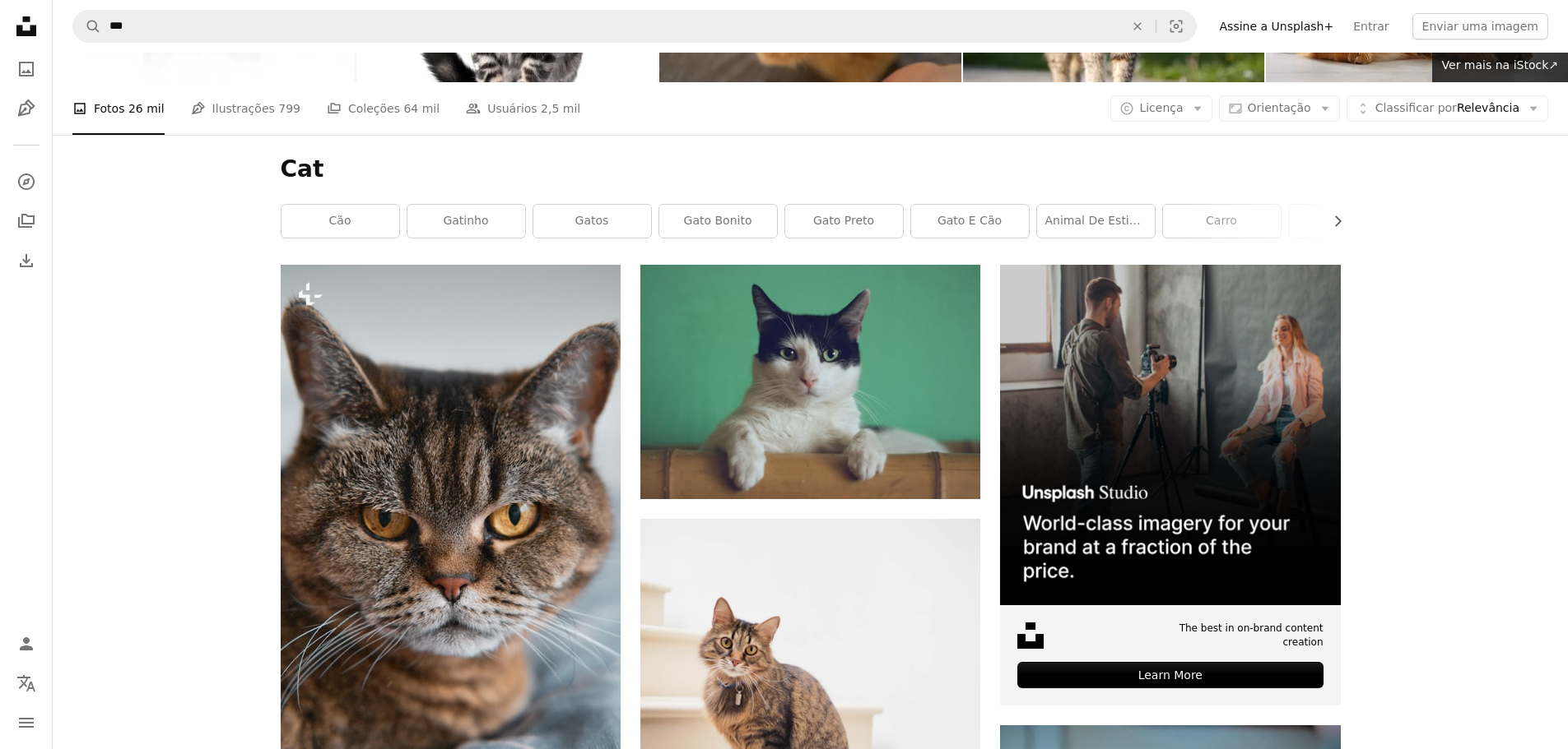
scroll to position [0, 0]
